Goal: Navigation & Orientation: Find specific page/section

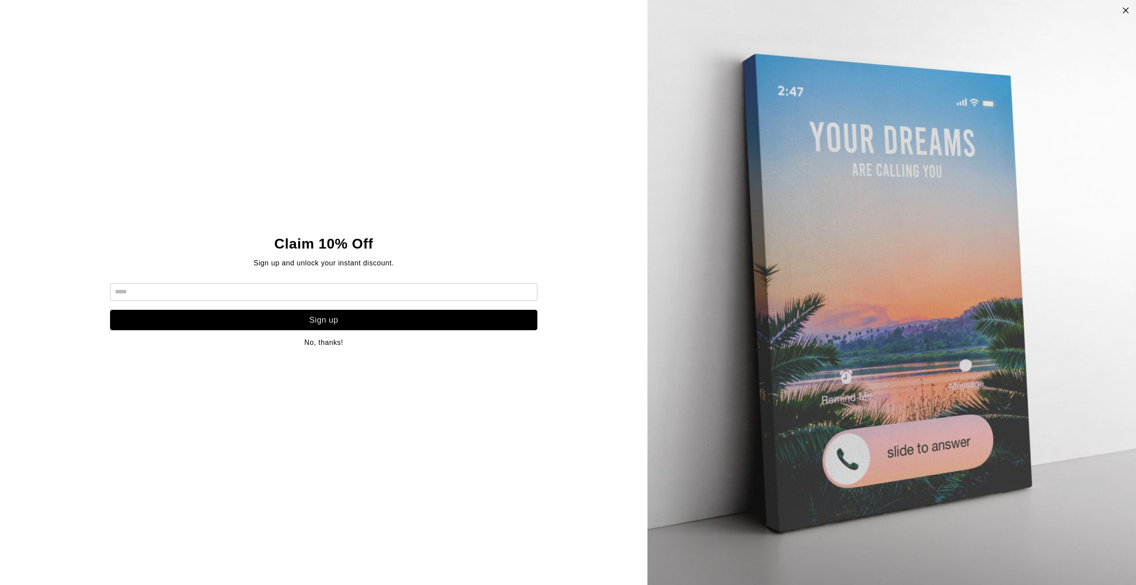
click at [534, 44] on div "Claim 10% Off Sign up and unlock your instant discount. Sign up No, thanks!" at bounding box center [323, 292] width 647 height 585
click at [1118, 7] on img at bounding box center [891, 292] width 585 height 585
click at [1125, 11] on icon at bounding box center [1126, 10] width 8 height 7
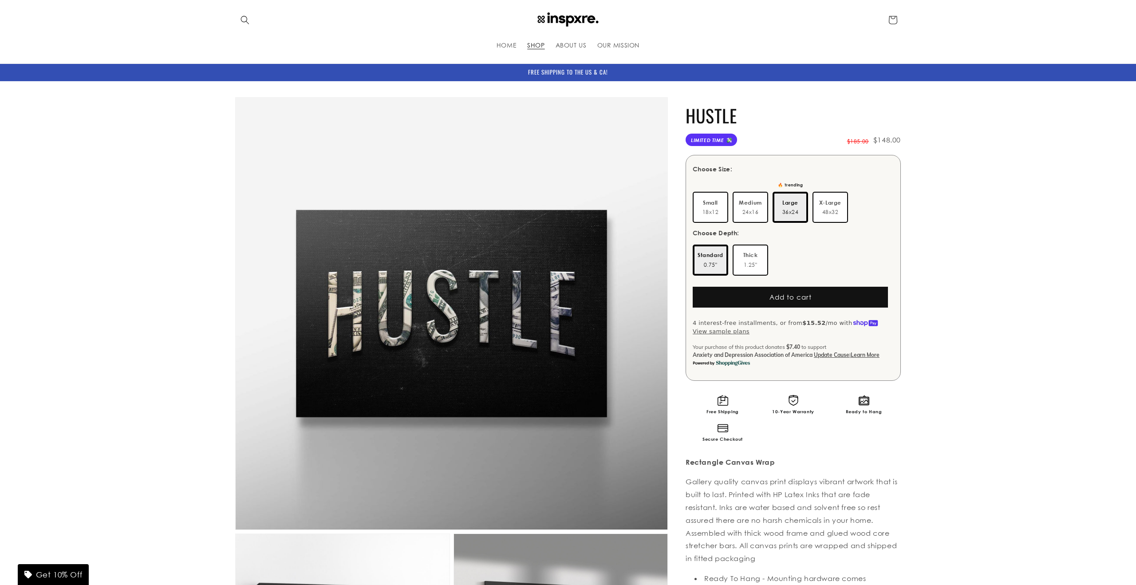
click at [544, 47] on span "SHOP" at bounding box center [535, 45] width 17 height 8
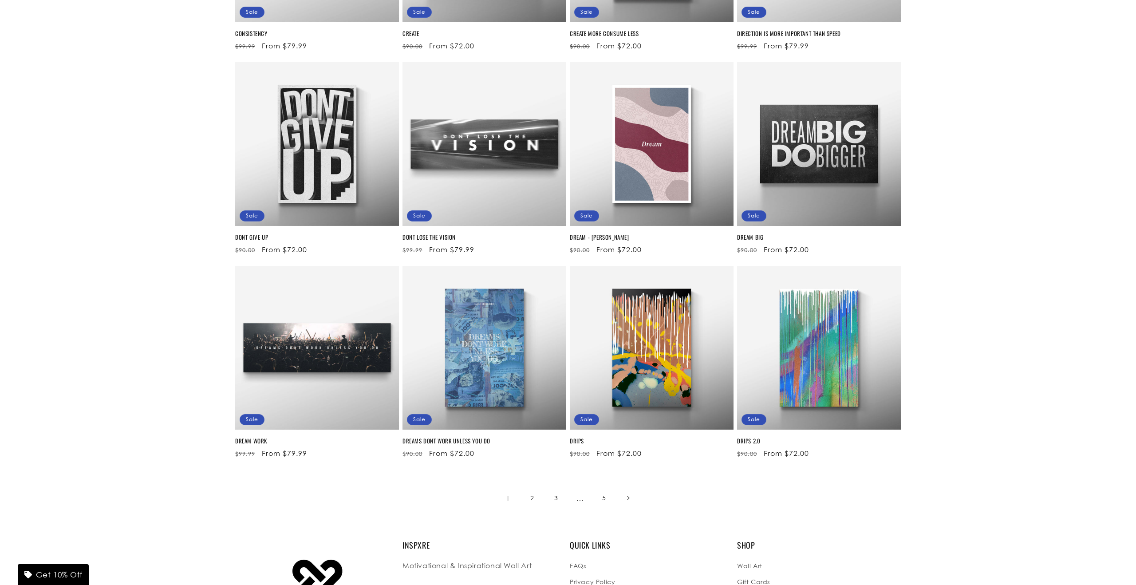
scroll to position [1077, 0]
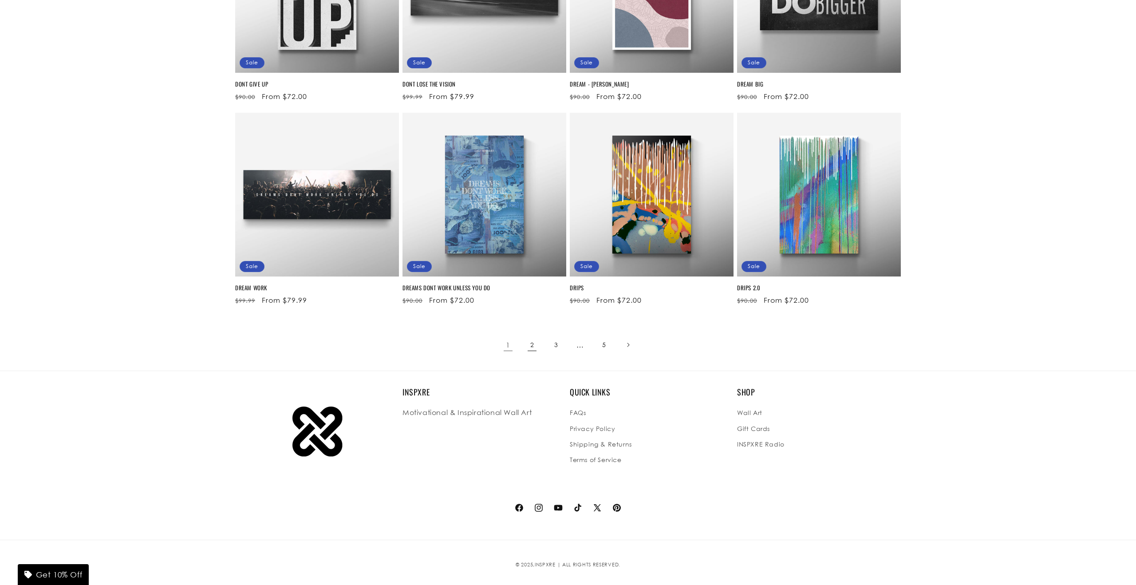
click at [529, 352] on link "2" at bounding box center [532, 345] width 20 height 20
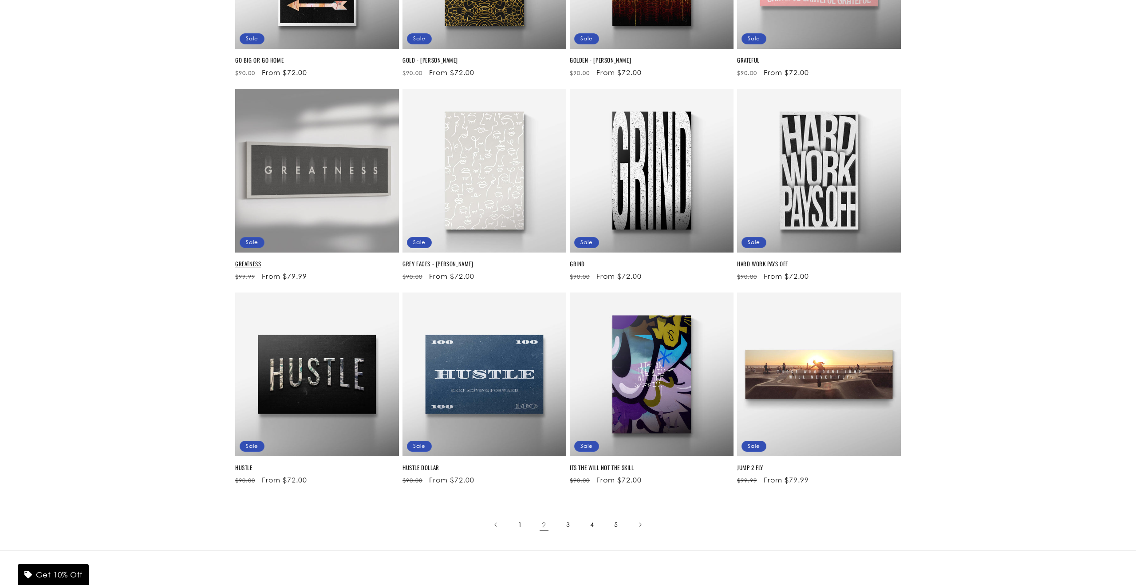
scroll to position [923, 0]
